Goal: Task Accomplishment & Management: Use online tool/utility

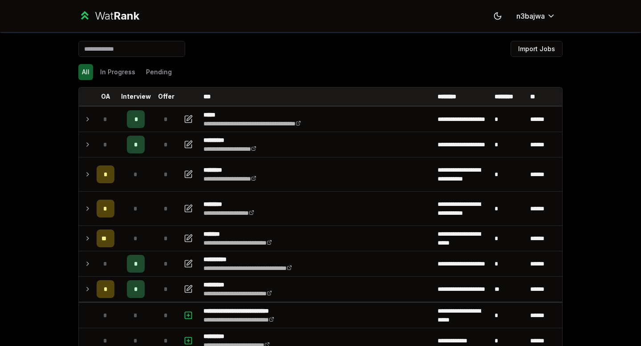
scroll to position [671, 0]
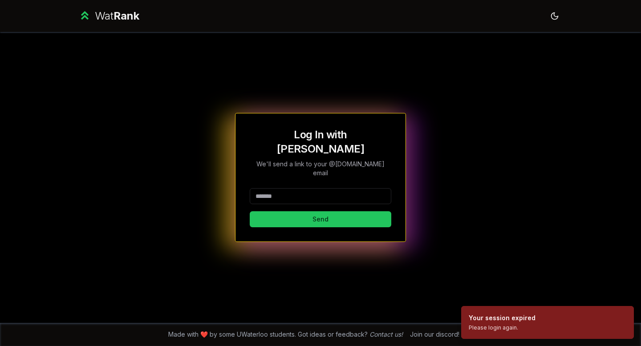
click at [301, 188] on input at bounding box center [321, 196] width 142 height 16
type input "*******"
click at [314, 212] on button "Send" at bounding box center [321, 220] width 142 height 16
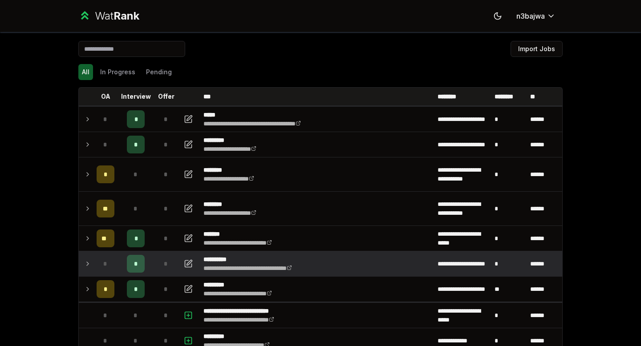
click at [86, 264] on icon at bounding box center [87, 264] width 7 height 11
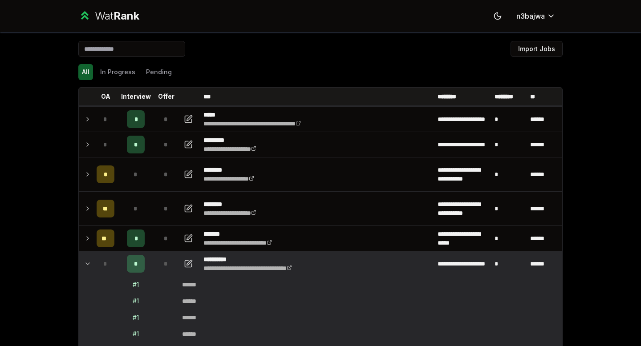
click at [86, 264] on icon at bounding box center [87, 264] width 7 height 11
